Goal: Task Accomplishment & Management: Use online tool/utility

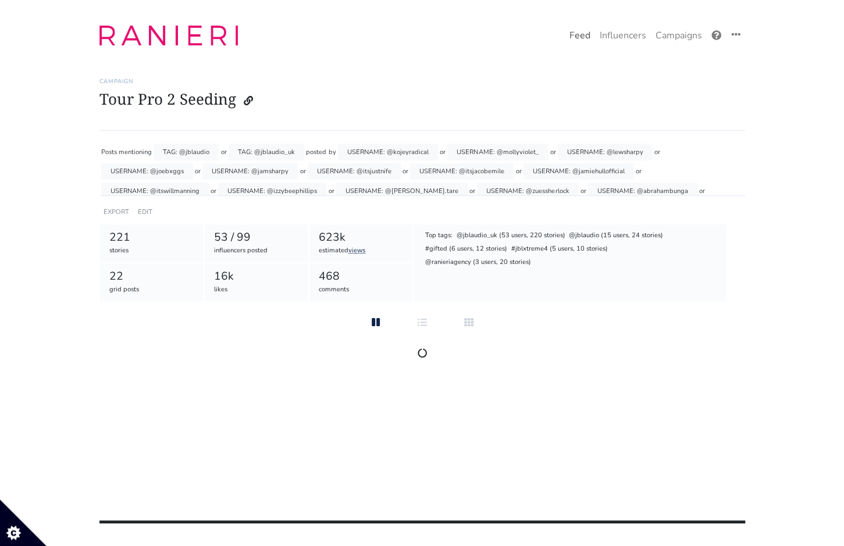
click at [577, 37] on link "Feed" at bounding box center [580, 35] width 30 height 23
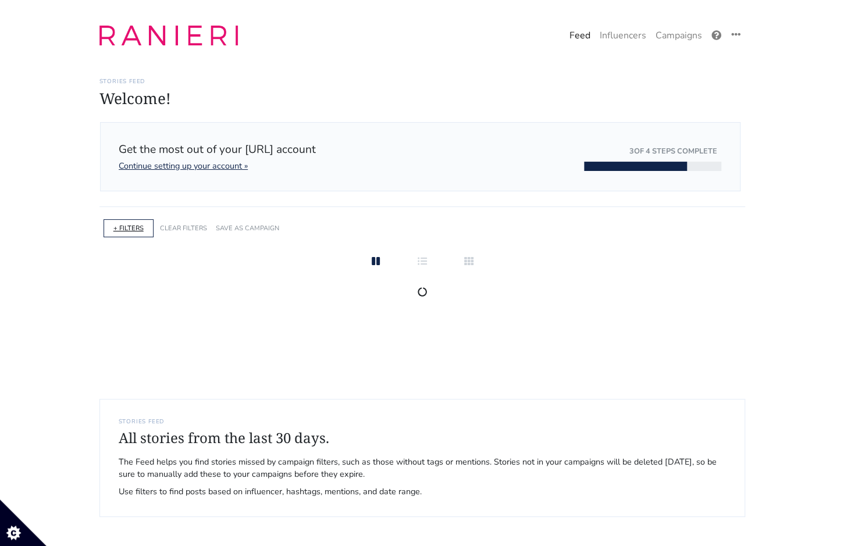
click at [133, 226] on link "+ FILTERS" at bounding box center [128, 228] width 30 height 9
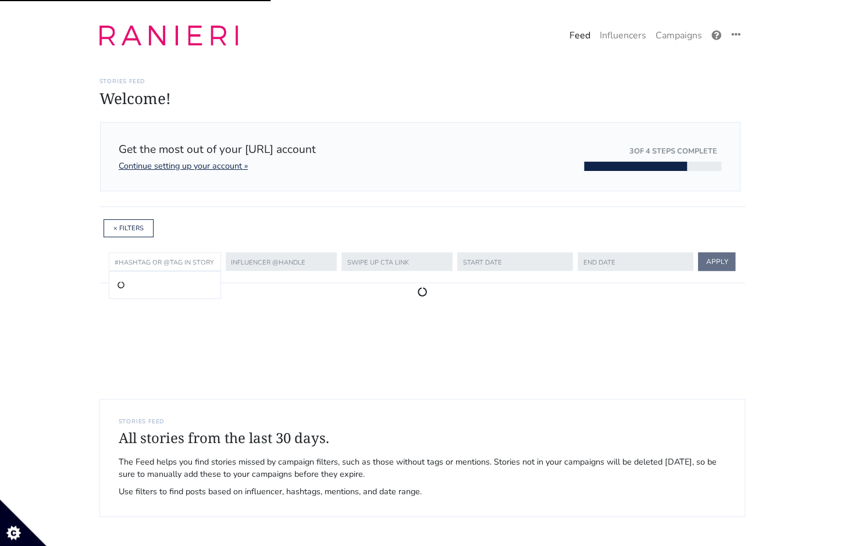
click at [141, 258] on input "text" at bounding box center [165, 261] width 112 height 19
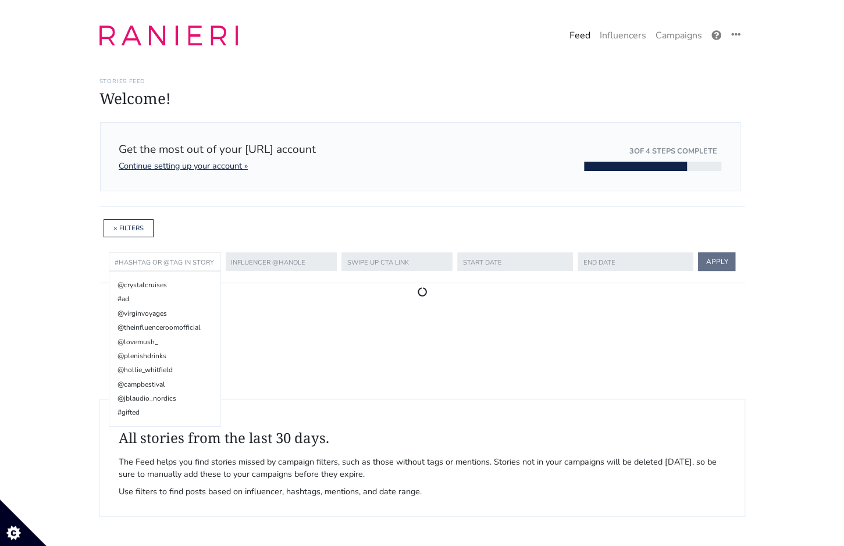
paste input "[URL][DOMAIN_NAME]"
type input "[URL][DOMAIN_NAME]"
click at [258, 260] on input "text" at bounding box center [280, 261] width 112 height 19
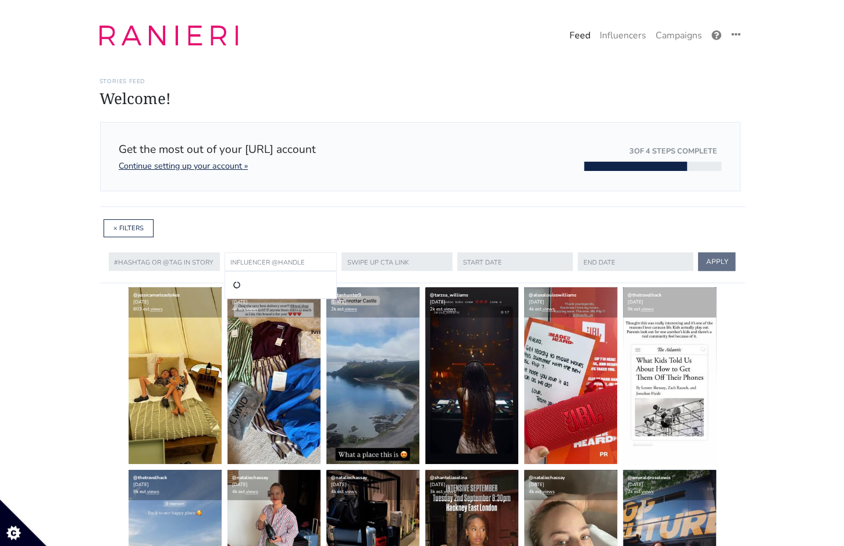
paste input "[URL][DOMAIN_NAME]"
drag, startPoint x: 282, startPoint y: 262, endPoint x: 206, endPoint y: 258, distance: 76.3
click at [211, 265] on form "@crystalcruises #ad @virginvoyages @theinfluenceroomofficial @lovemush_ @plenis…" at bounding box center [422, 261] width 627 height 23
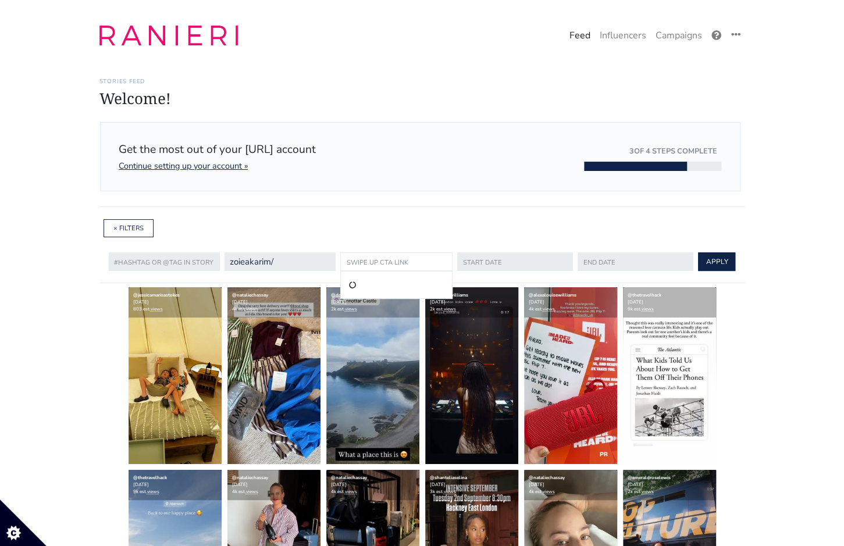
click at [340, 259] on input "text" at bounding box center [396, 261] width 112 height 19
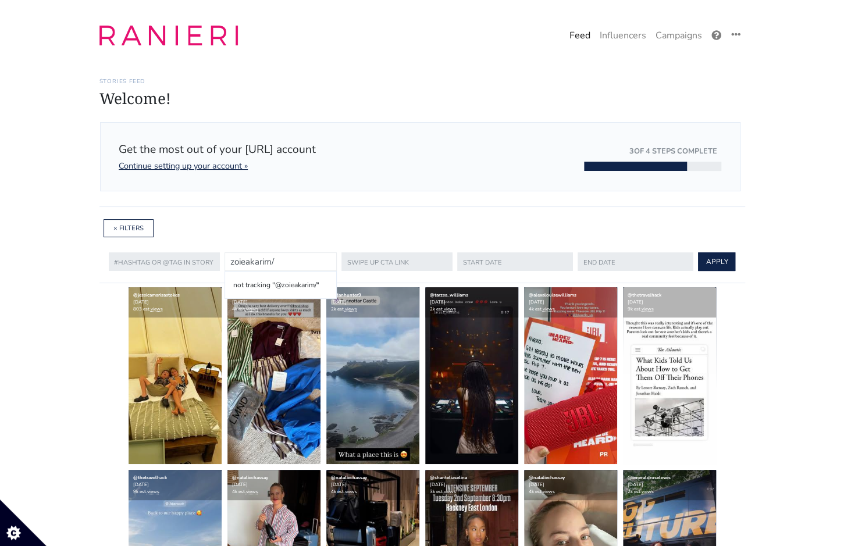
click at [312, 260] on input "zoieakarim/" at bounding box center [280, 261] width 112 height 19
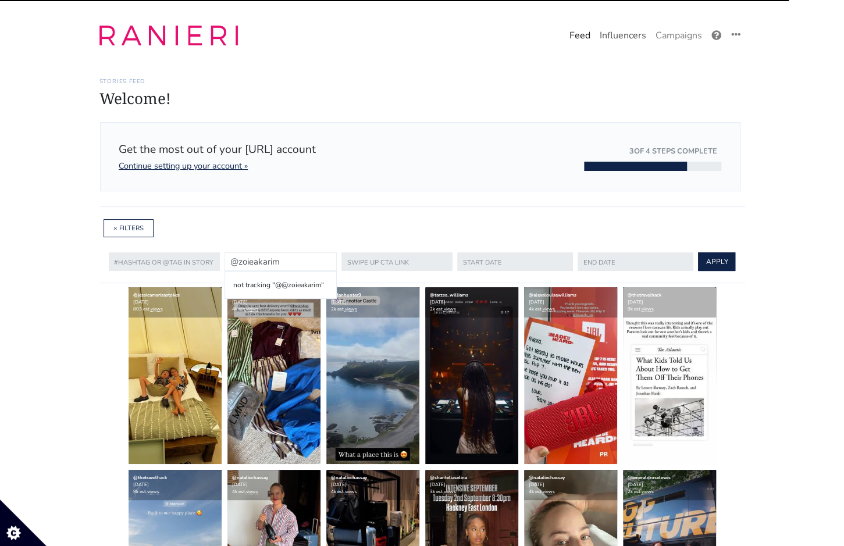
type input "@zoieakarim"
click at [609, 44] on link "Influencers" at bounding box center [623, 35] width 56 height 23
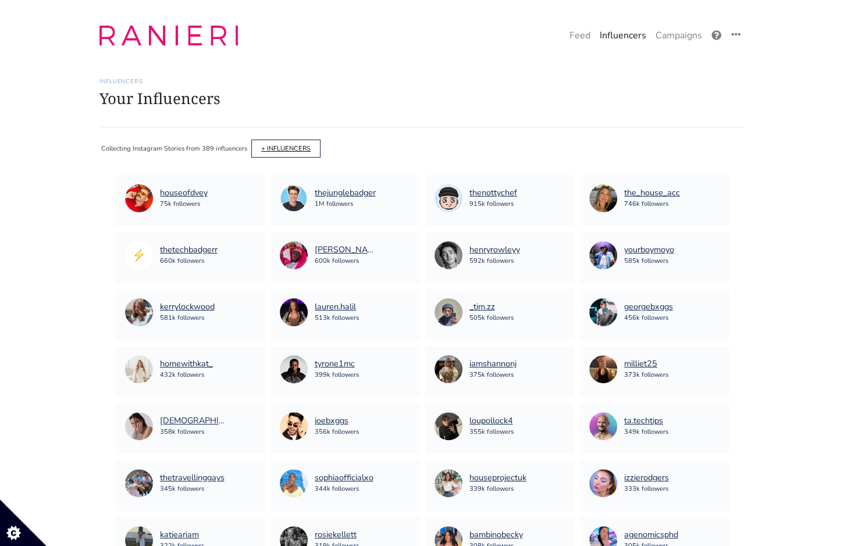
click at [276, 147] on link "+ INFLUENCERS" at bounding box center [285, 148] width 49 height 9
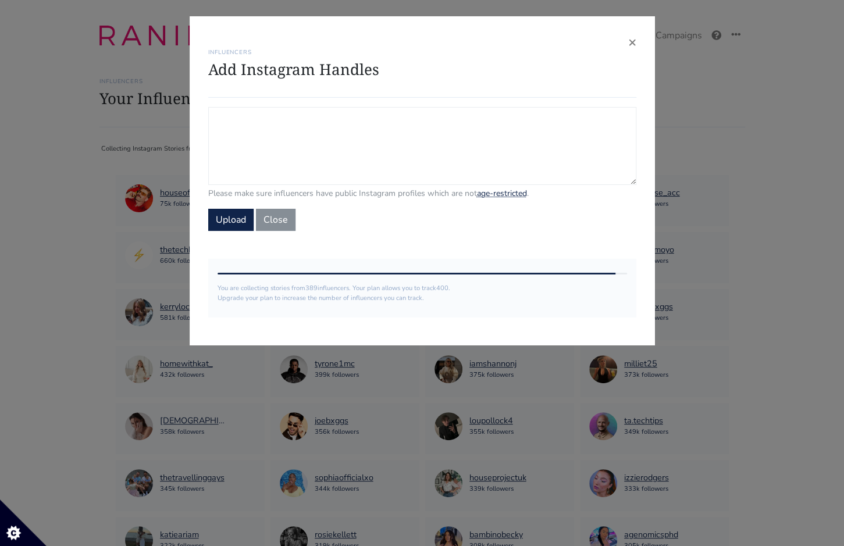
click at [276, 148] on textarea "Campaign Influencers (optional) Only stories from these influencers will be inc…" at bounding box center [422, 146] width 428 height 78
paste textarea "[URL][DOMAIN_NAME]"
drag, startPoint x: 334, startPoint y: 117, endPoint x: 187, endPoint y: 113, distance: 146.6
click at [187, 113] on div "× INFLUENCERS Add Instagram Handles [URL][DOMAIN_NAME] Please make sure influen…" at bounding box center [422, 273] width 844 height 546
click at [319, 117] on textarea "@zoieakarim/" at bounding box center [422, 146] width 428 height 78
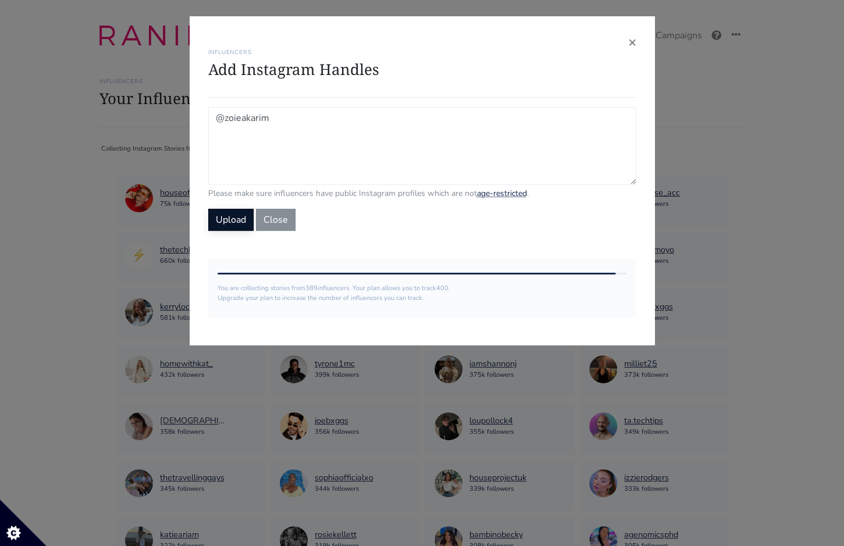
type textarea "@zoieakarim"
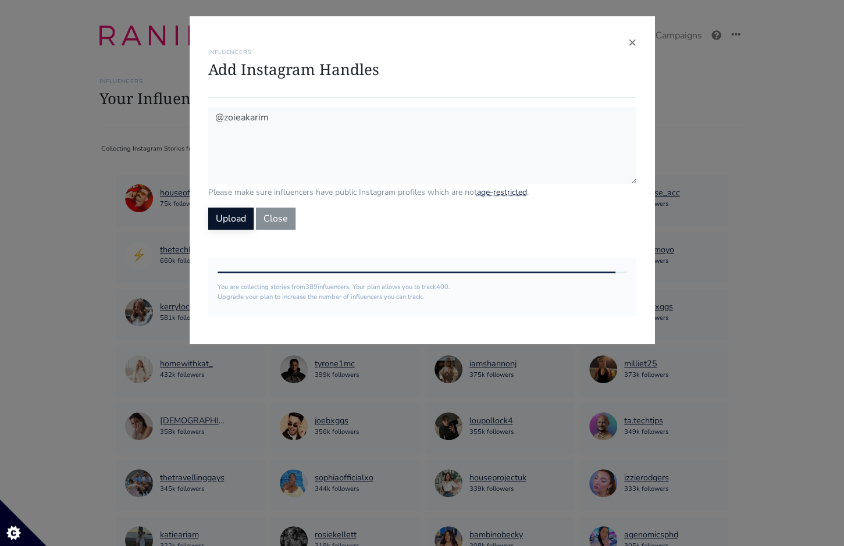
click at [235, 229] on button "Upload" at bounding box center [230, 219] width 45 height 22
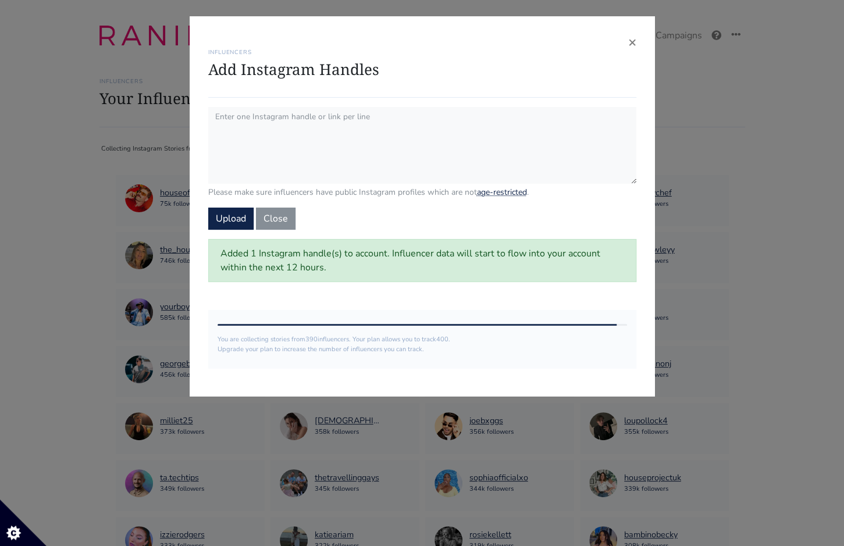
click at [643, 41] on div "× INFLUENCERS Add Instagram Handles Please make sure influencers have public In…" at bounding box center [422, 206] width 465 height 380
click at [639, 41] on div "× INFLUENCERS Add Instagram Handles Please make sure influencers have public In…" at bounding box center [422, 206] width 465 height 380
click at [628, 41] on span "×" at bounding box center [632, 42] width 8 height 19
